Goal: Transaction & Acquisition: Purchase product/service

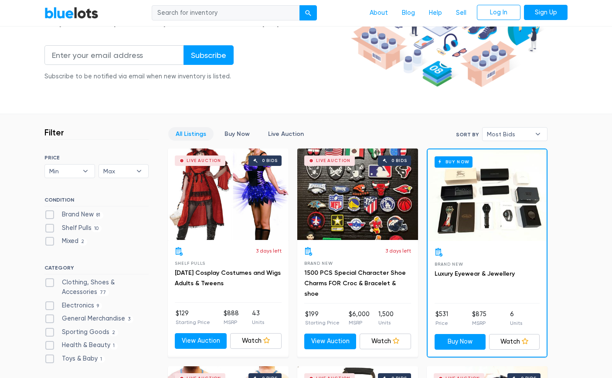
scroll to position [131, 0]
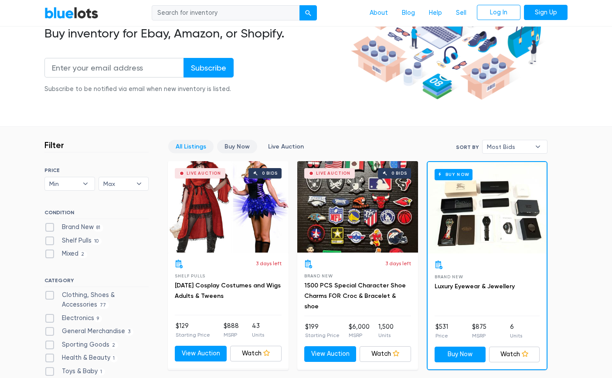
click at [237, 146] on link "Buy Now" at bounding box center [237, 147] width 40 height 14
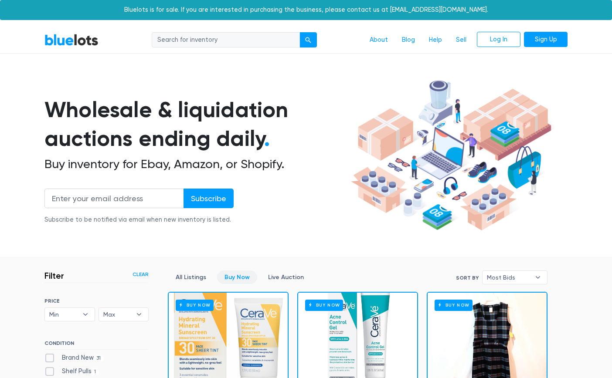
click at [198, 43] on input "search" at bounding box center [226, 40] width 148 height 16
type input "cosmetic"
click at [299, 32] on button "submit" at bounding box center [307, 40] width 17 height 16
